Goal: Task Accomplishment & Management: Use online tool/utility

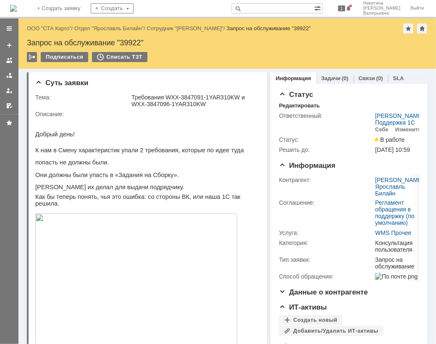
click at [129, 37] on div "Назад | ООО "СТА Карго" / Отдел "Ярославль Билайн" / Сотрудник "Королёв Андрей"…" at bounding box center [227, 43] width 418 height 50
copy div "39922"
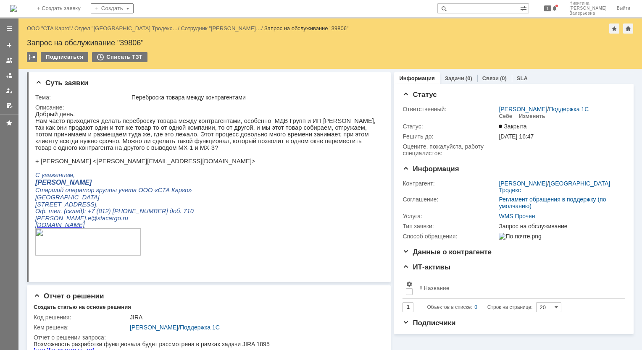
click at [42, 32] on div "Назад | ООО "СТА Карго" / Отдел "Санкт-Петербург Тродекс… / Сотрудник "Лесников…" at bounding box center [330, 29] width 607 height 10
click at [44, 26] on link "ООО "СТА Карго"" at bounding box center [49, 28] width 45 height 6
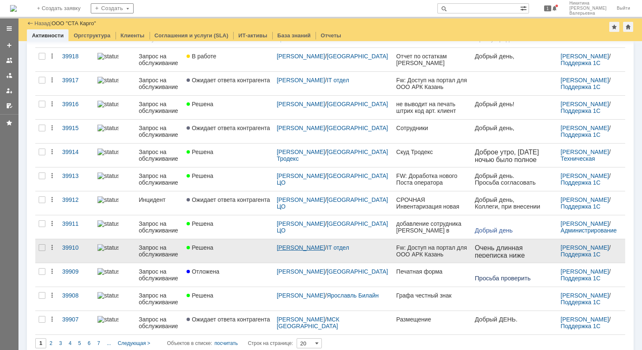
scroll to position [260, 0]
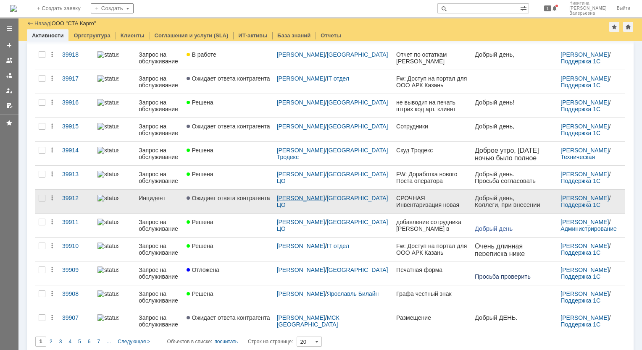
click at [307, 201] on link "[PERSON_NAME]" at bounding box center [301, 198] width 48 height 7
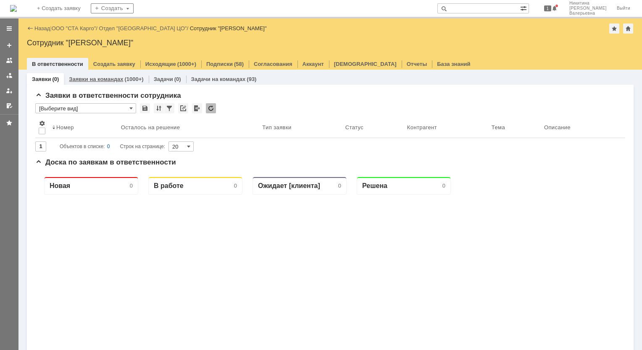
click at [99, 81] on link "Заявки на командах" at bounding box center [96, 79] width 54 height 6
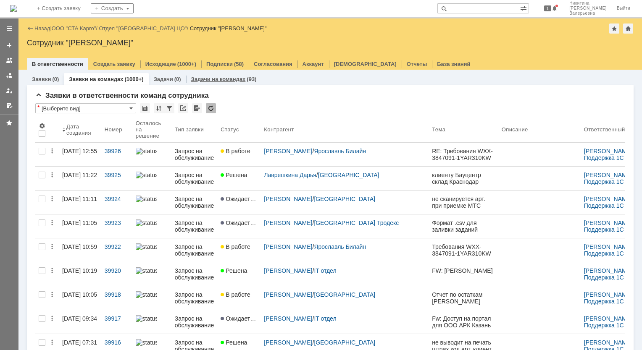
click at [208, 80] on link "Задачи на командах" at bounding box center [218, 79] width 55 height 6
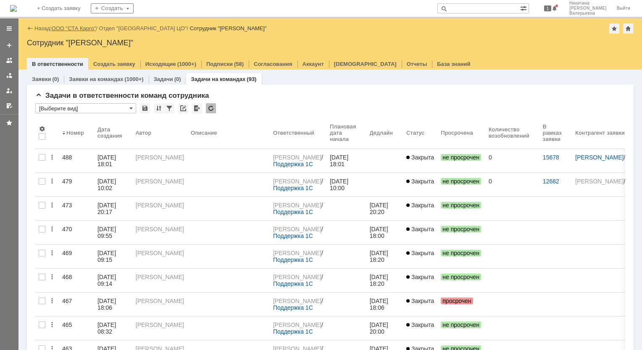
click at [81, 26] on link "ООО "СТА Карго"" at bounding box center [74, 28] width 45 height 6
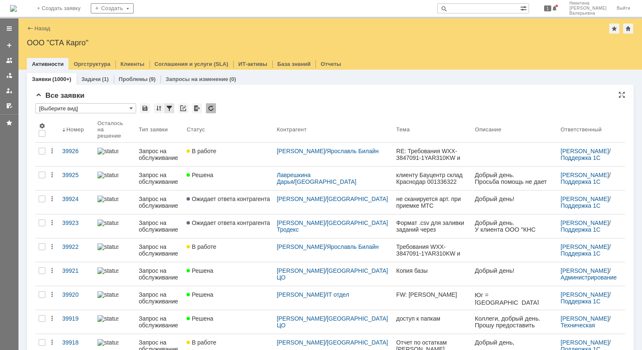
click at [169, 110] on div at bounding box center [169, 108] width 10 height 10
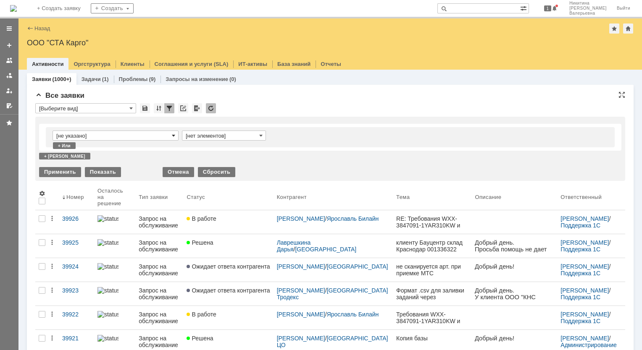
click at [172, 134] on span at bounding box center [173, 135] width 3 height 7
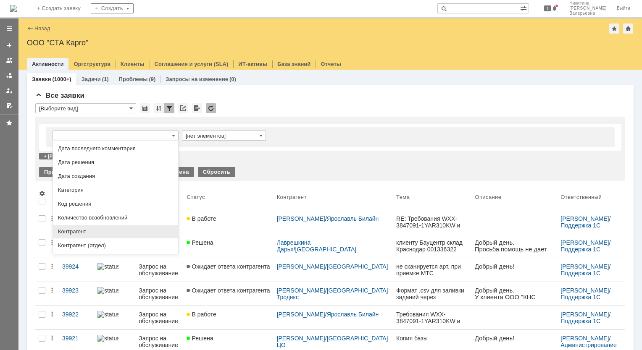
click at [101, 235] on span "Контрагент" at bounding box center [115, 231] width 115 height 7
type input "Контрагент"
type input "содержит"
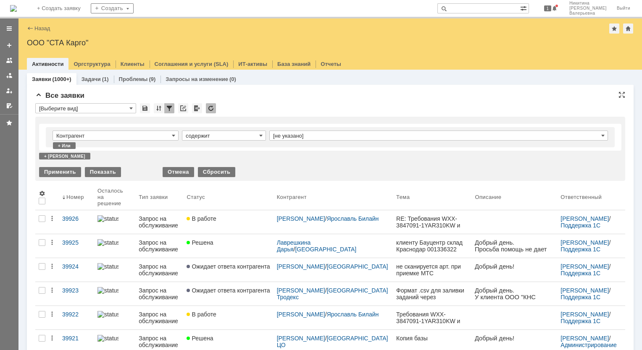
type input "Контрагент"
click at [286, 134] on input "[не указано]" at bounding box center [438, 136] width 339 height 10
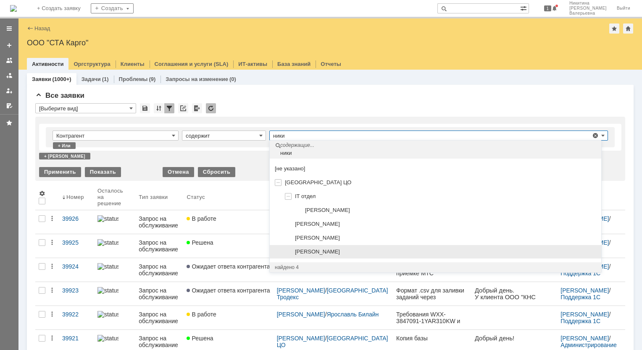
click at [324, 249] on span "[PERSON_NAME]" at bounding box center [317, 252] width 45 height 6
type input "[PERSON_NAME]"
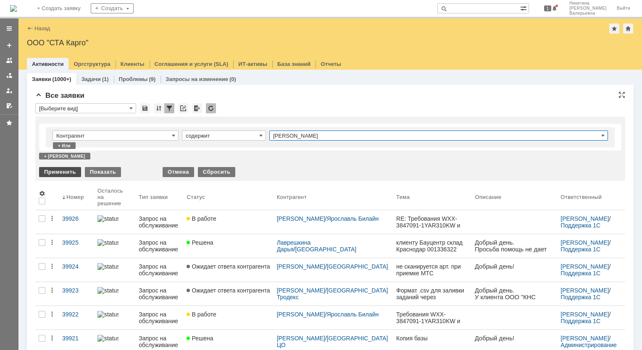
click at [60, 171] on div "Применить" at bounding box center [60, 172] width 42 height 10
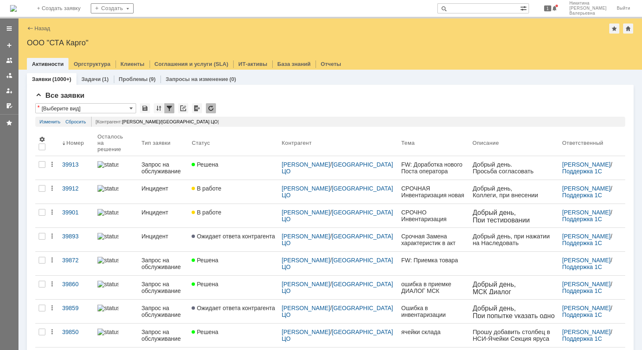
click at [72, 233] on div "39893" at bounding box center [76, 236] width 29 height 7
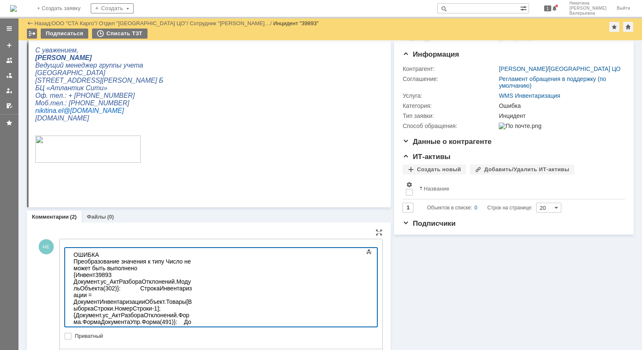
scroll to position [160, 0]
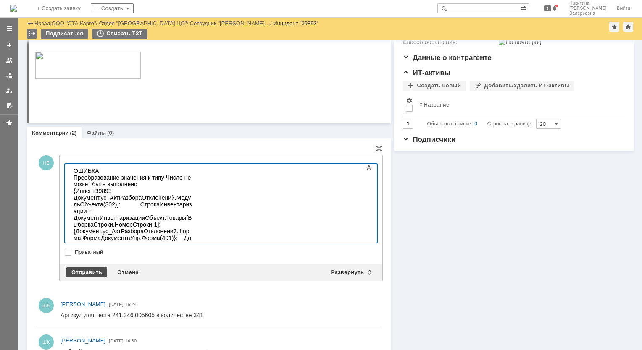
click at [93, 273] on div "Отправить" at bounding box center [86, 273] width 41 height 10
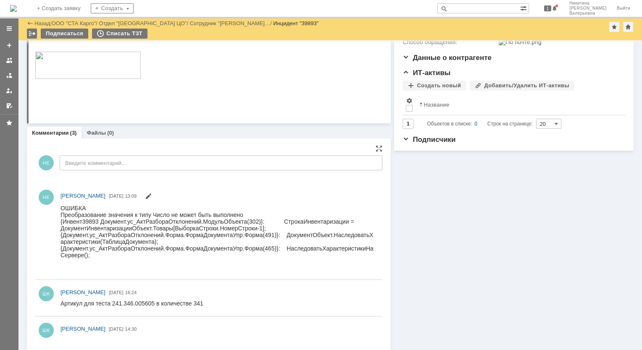
scroll to position [0, 0]
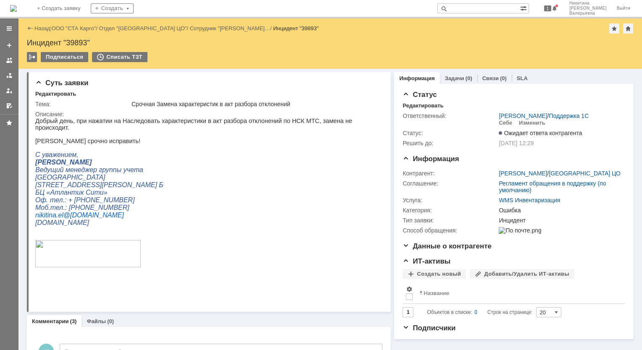
click at [314, 26] on div "Инцидент "39893"" at bounding box center [295, 28] width 45 height 6
copy div "39893"
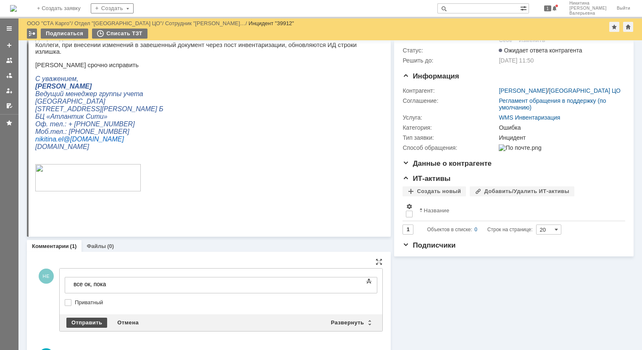
click at [72, 320] on div "Отправить" at bounding box center [86, 323] width 41 height 10
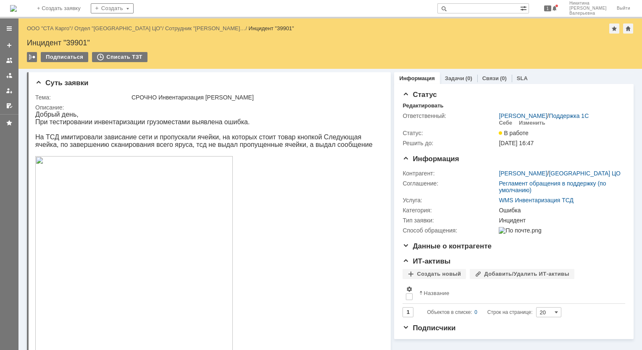
click at [74, 41] on div "Инцидент "39901"" at bounding box center [330, 43] width 607 height 8
copy div "39901"
